Goal: Task Accomplishment & Management: Use online tool/utility

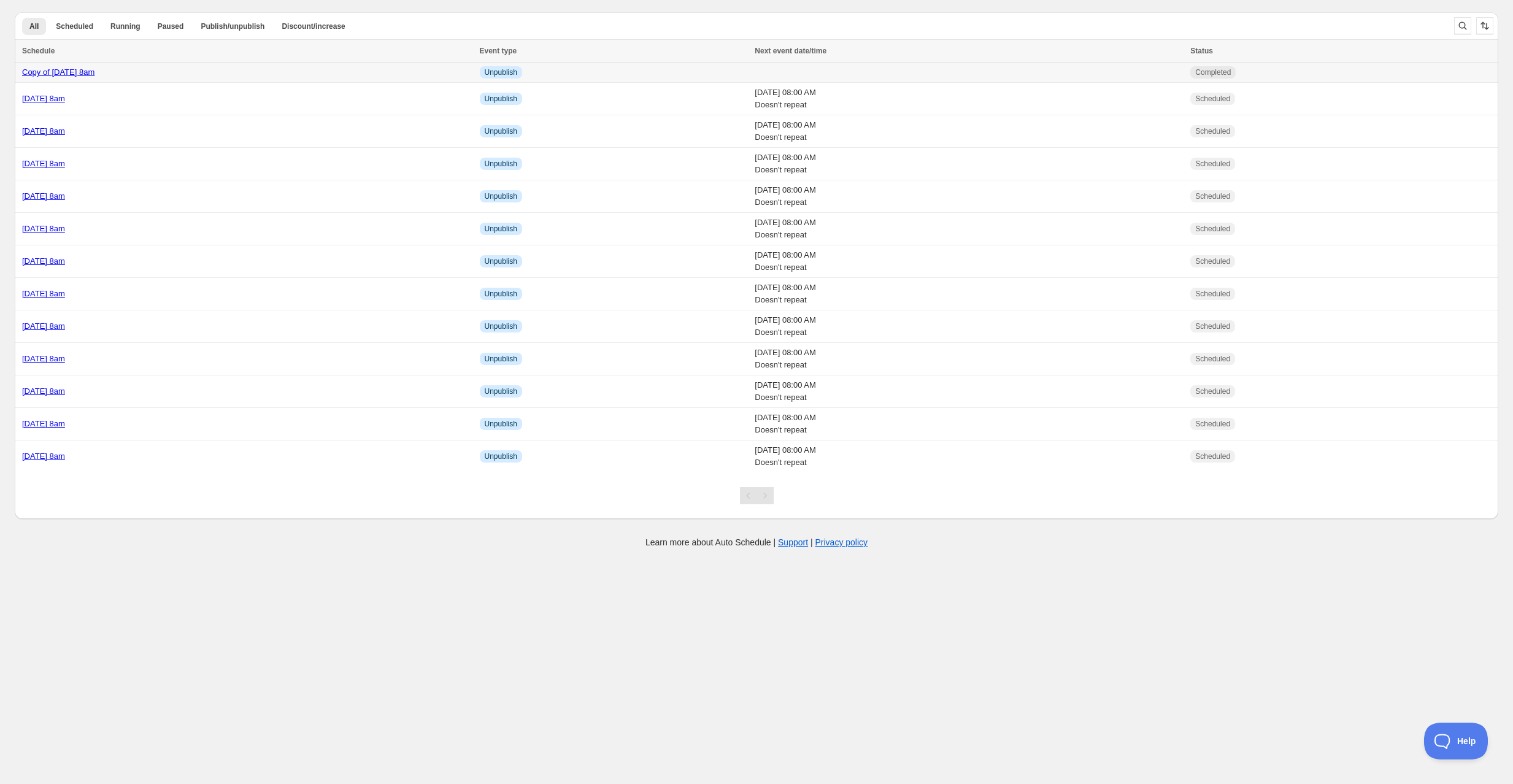
click at [233, 71] on div "Copy of [DATE] 8am" at bounding box center [247, 72] width 450 height 12
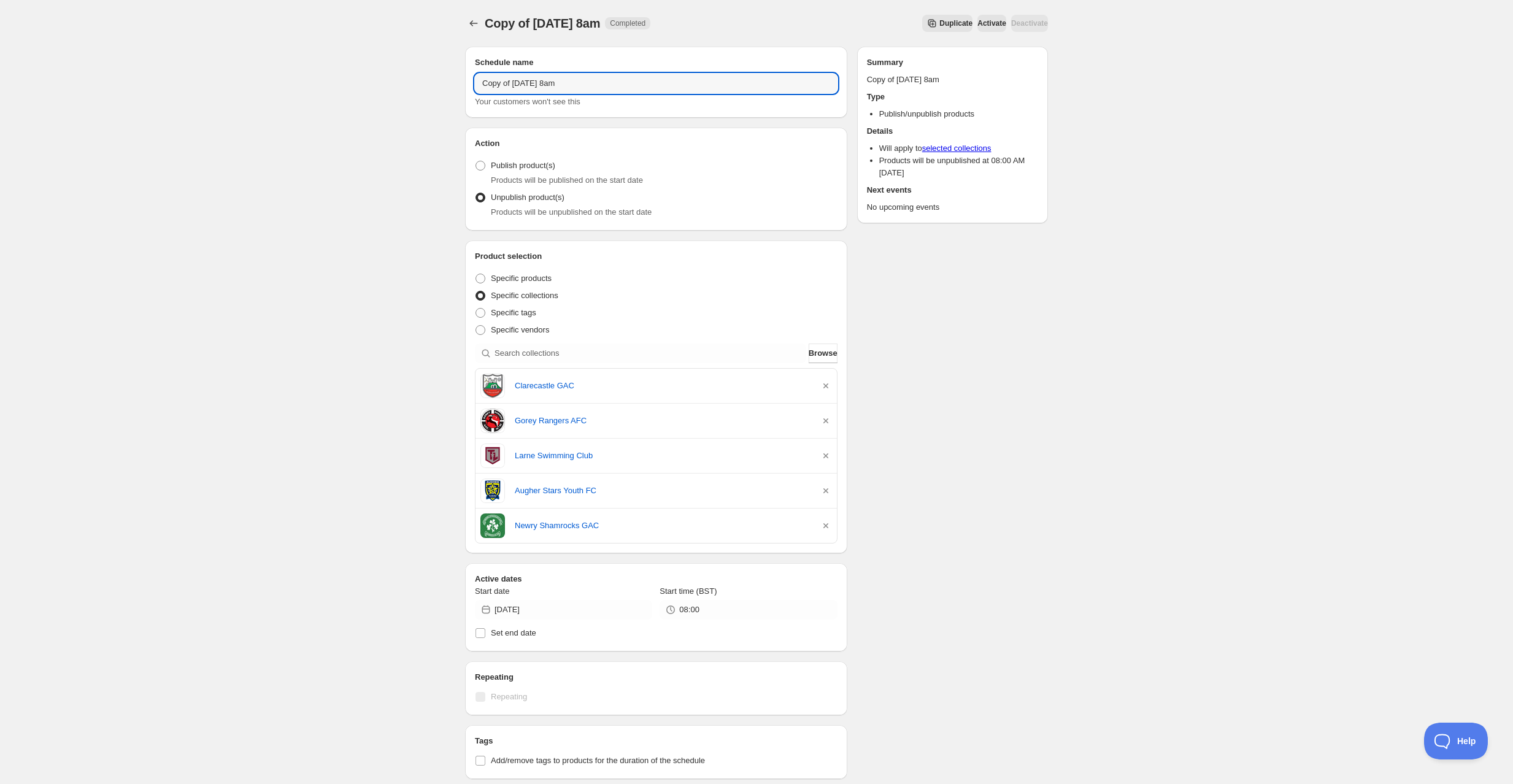
drag, startPoint x: 555, startPoint y: 83, endPoint x: 432, endPoint y: 78, distance: 123.1
click at [432, 78] on div "Copy of [DATE] 8am. This page is ready Copy of [DATE] 8am Completed Duplicate A…" at bounding box center [756, 540] width 1513 height 1080
type input "[DATE] 8am"
click at [830, 383] on icon "button" at bounding box center [825, 385] width 12 height 12
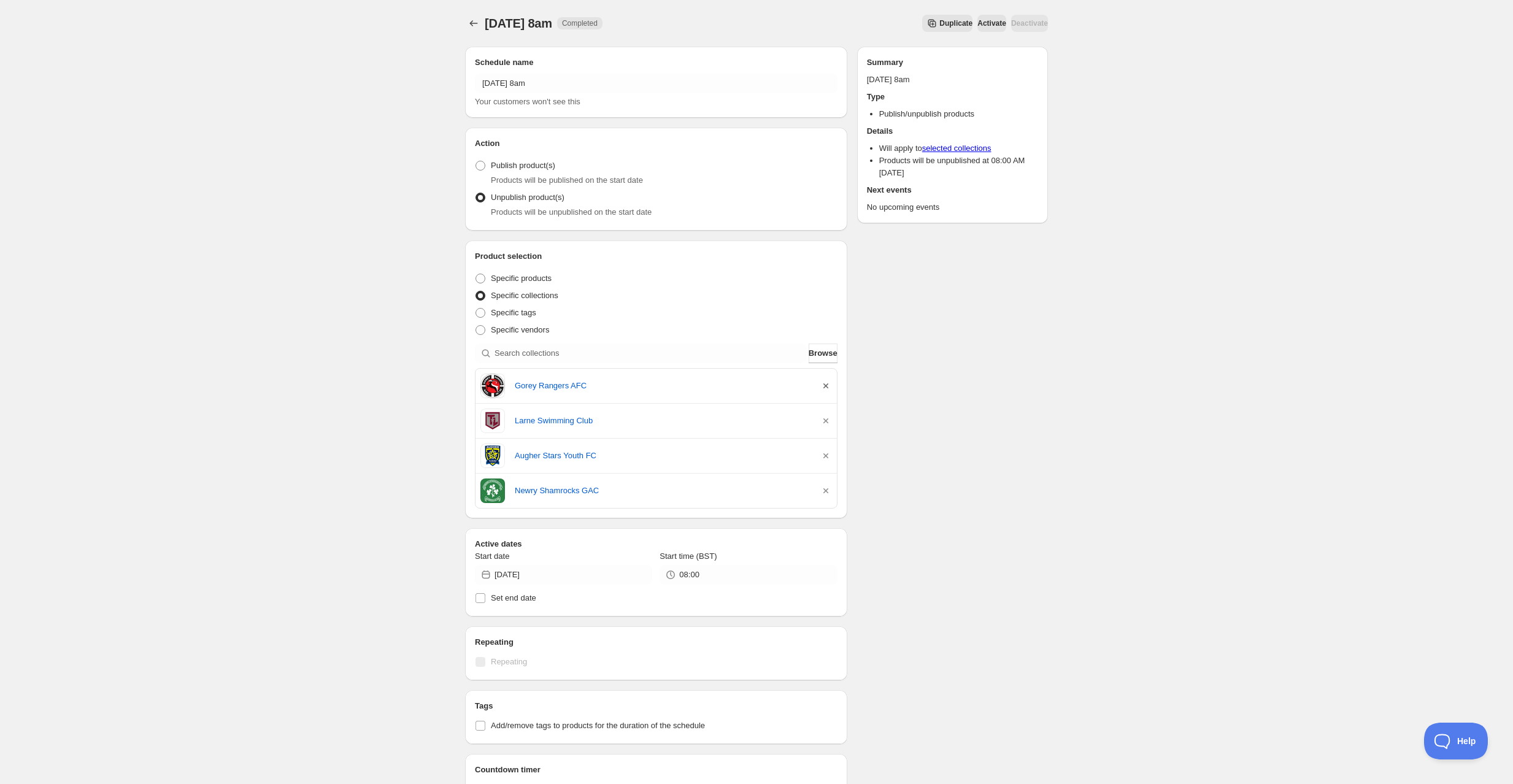
click at [830, 382] on icon "button" at bounding box center [825, 385] width 12 height 12
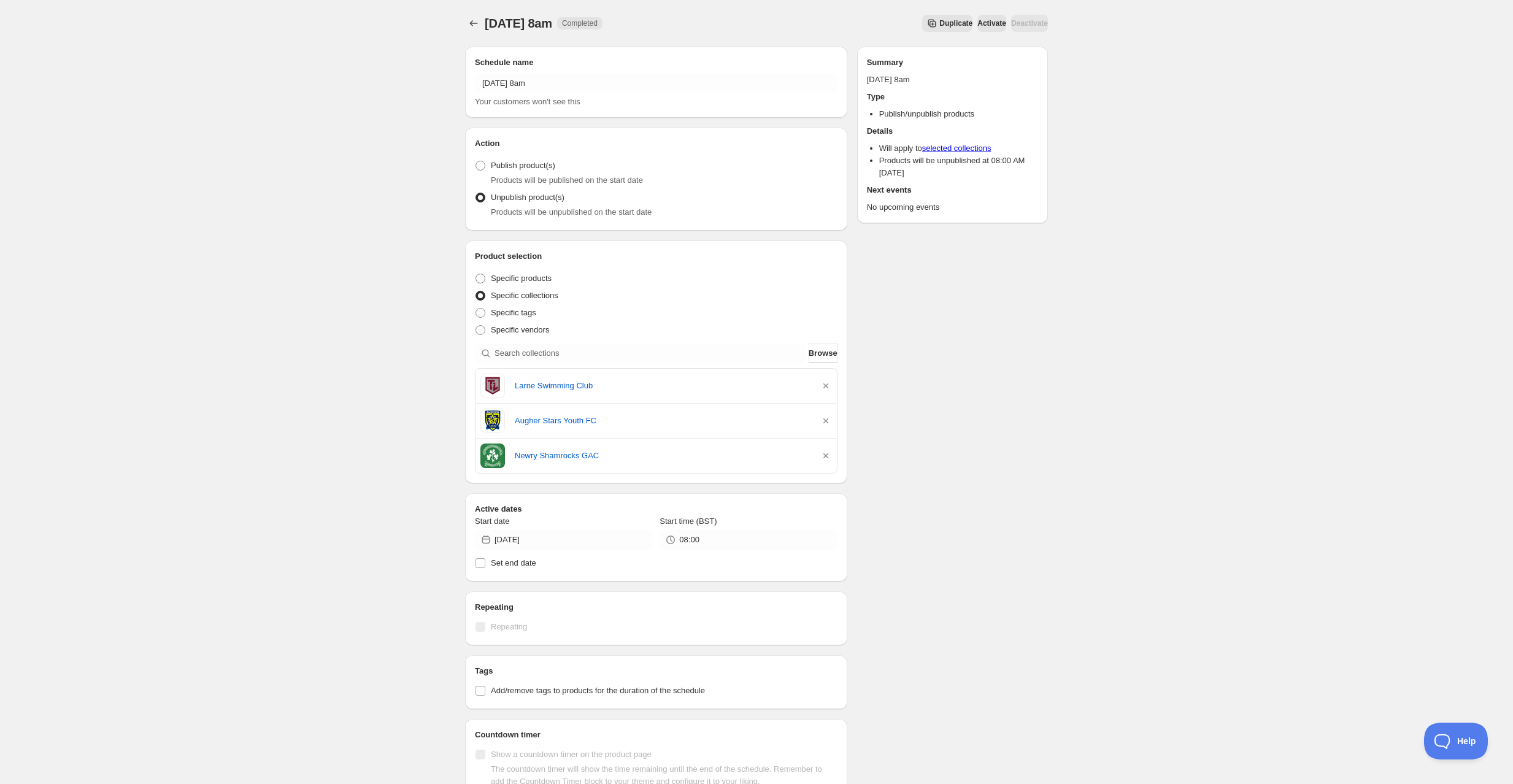
click at [830, 383] on icon "button" at bounding box center [825, 385] width 12 height 12
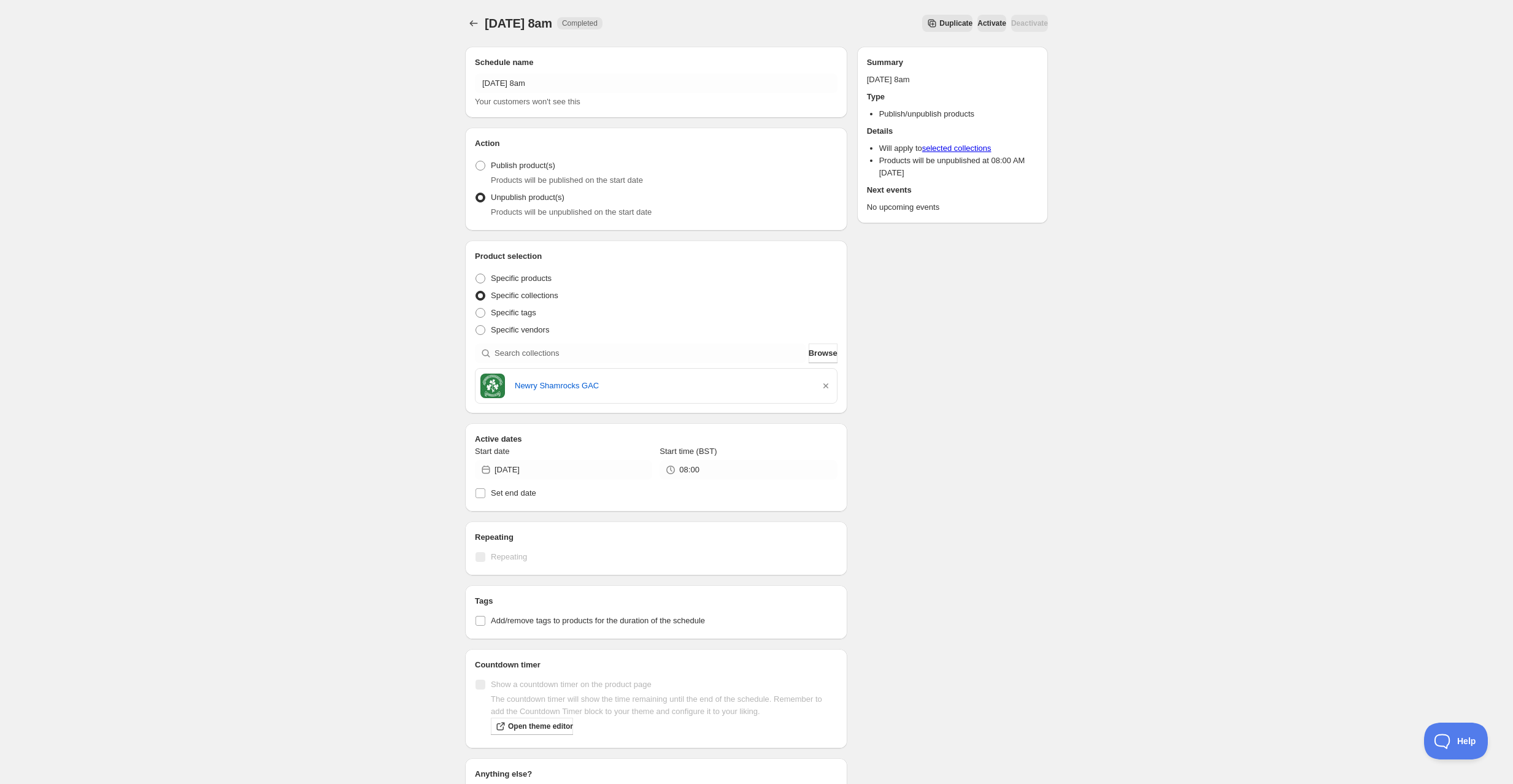
click at [830, 382] on icon "button" at bounding box center [825, 385] width 12 height 12
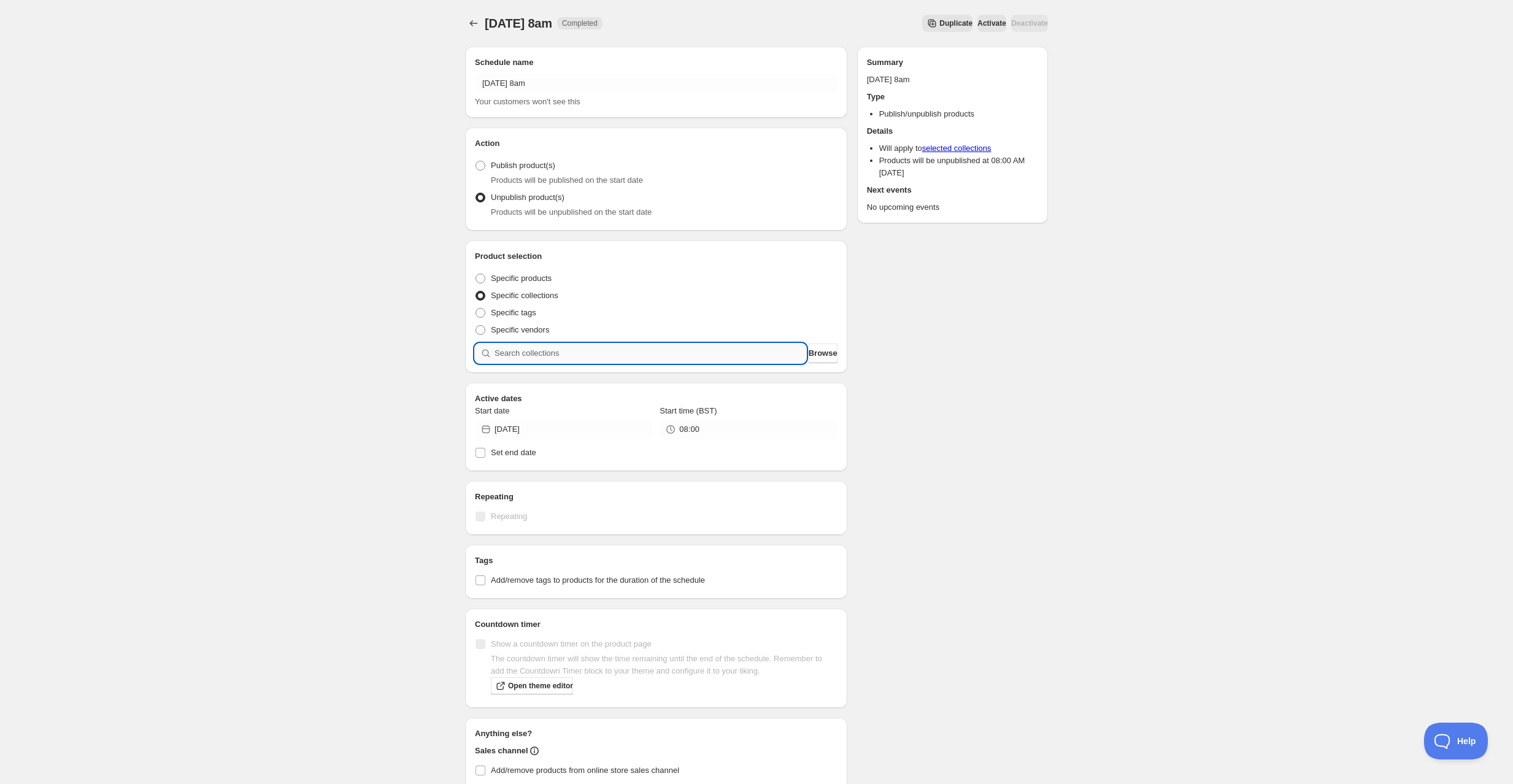
click at [620, 355] on input "search" at bounding box center [650, 353] width 311 height 20
type input "d"
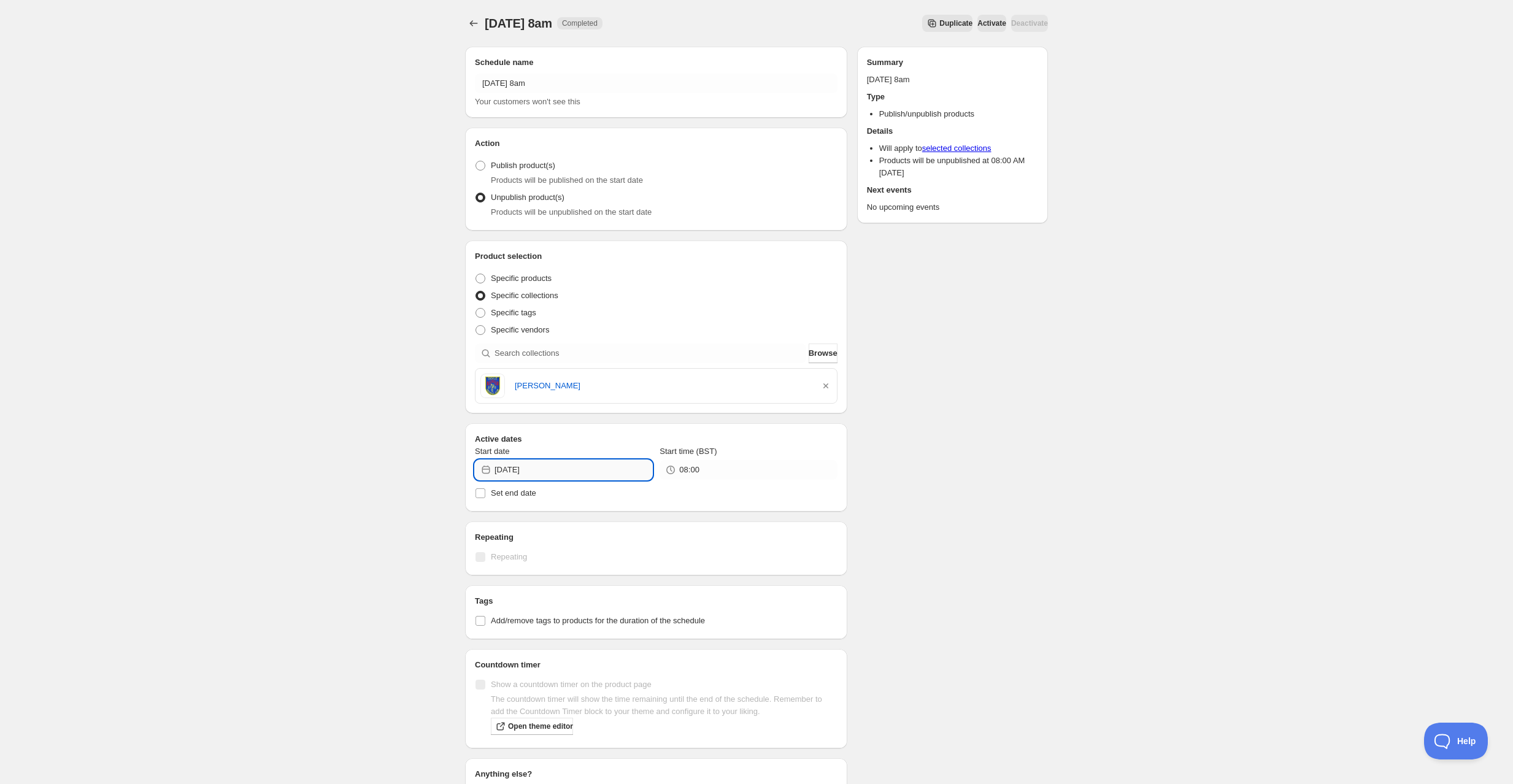
click at [538, 463] on input "[DATE]" at bounding box center [573, 469] width 158 height 20
click at [584, 557] on span "11" at bounding box center [587, 555] width 13 height 9
type input "[DATE]"
